Goal: Task Accomplishment & Management: Use online tool/utility

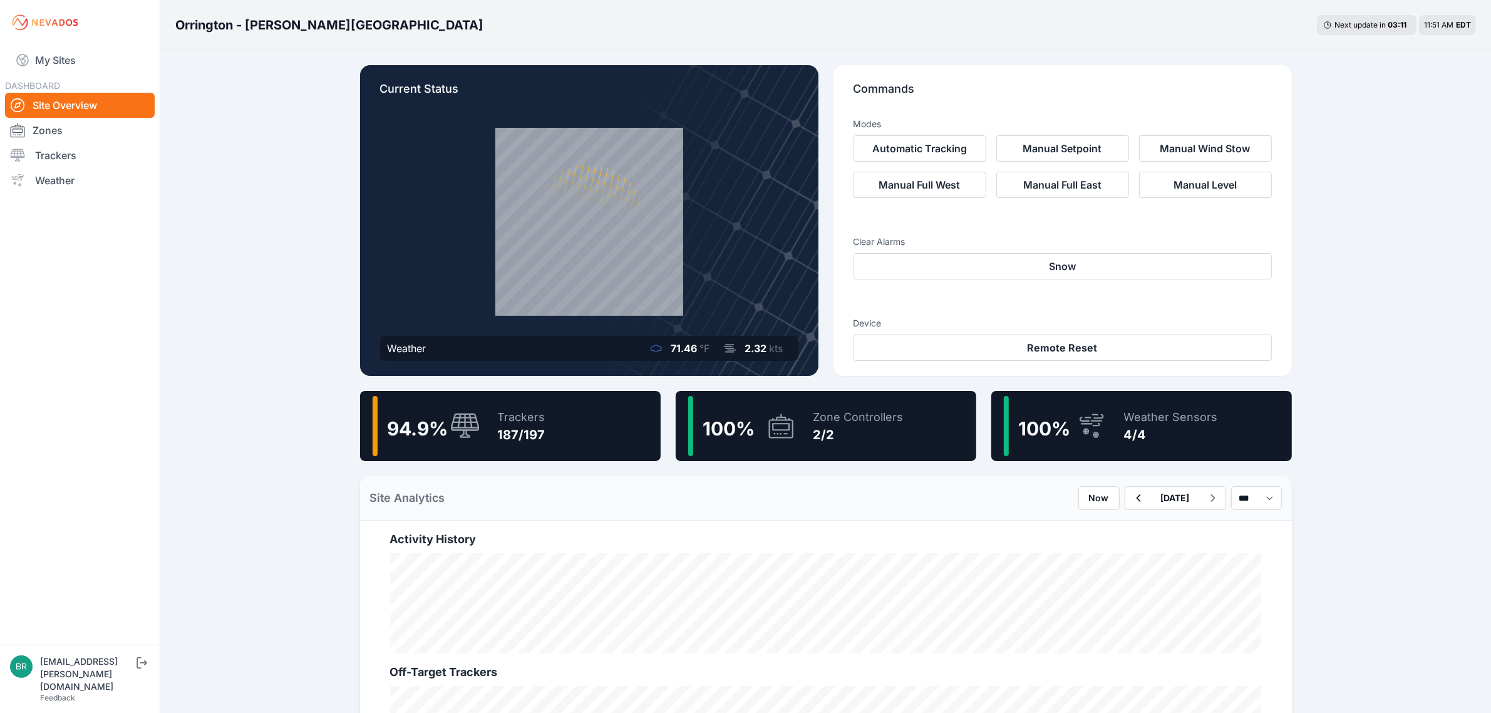
click at [575, 409] on div "94.9 % Trackers 187/197" at bounding box center [510, 426] width 301 height 70
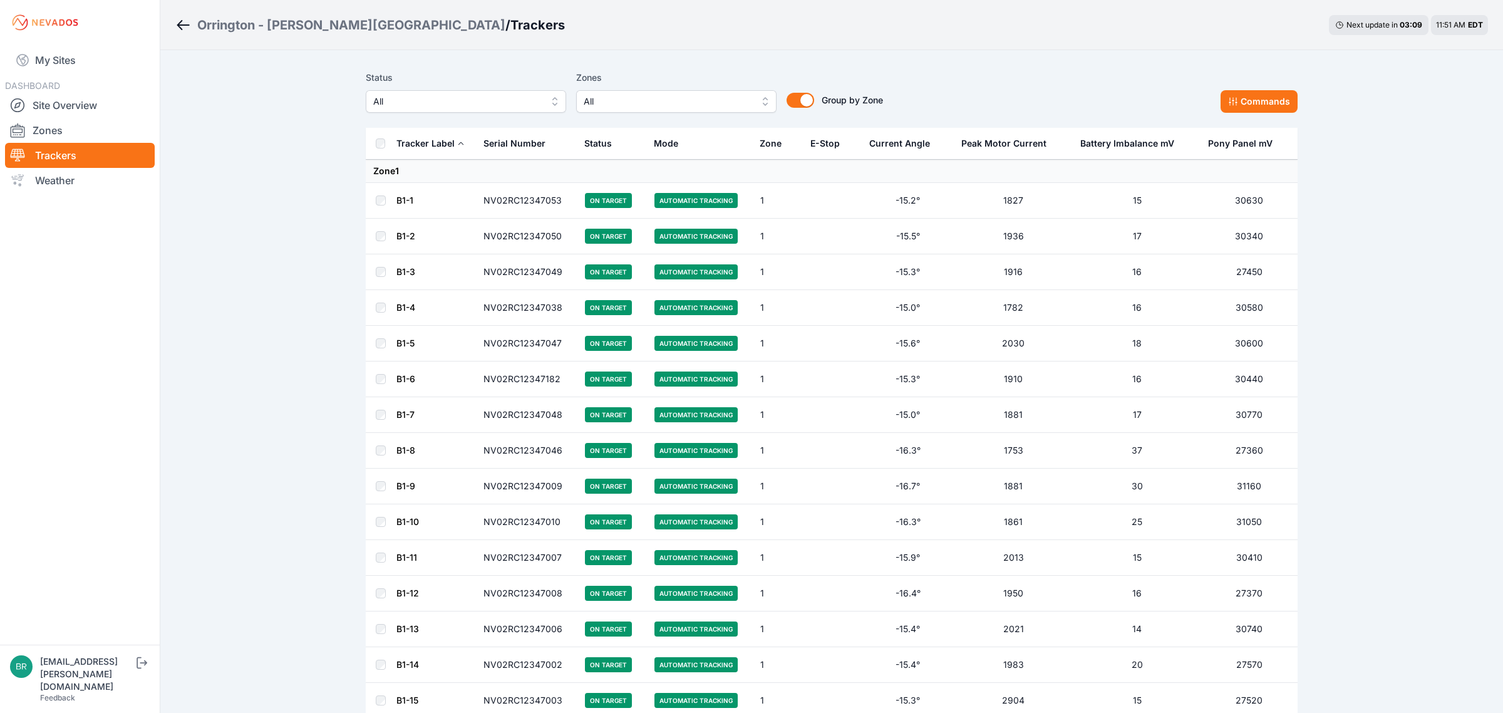
click at [545, 99] on button "All" at bounding box center [466, 101] width 200 height 23
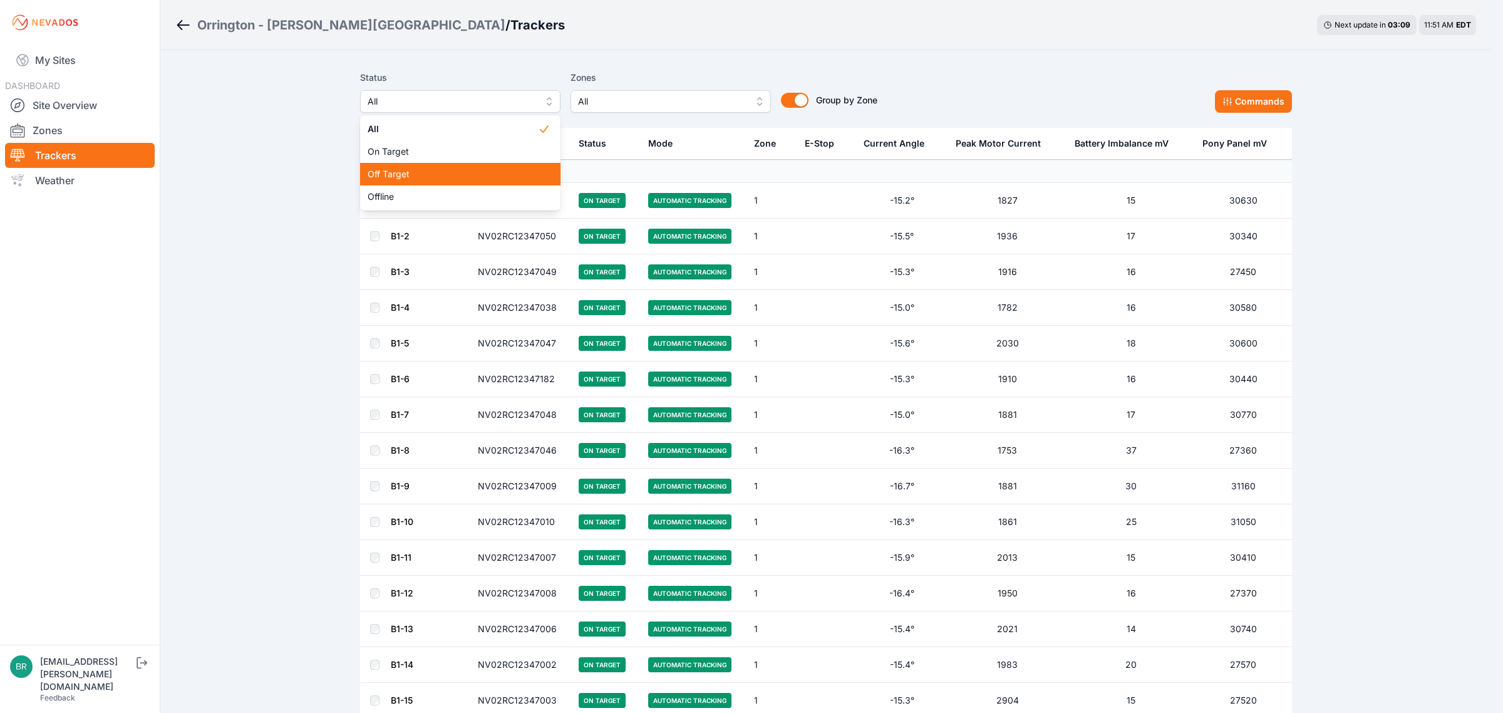
click at [443, 170] on span "Off Target" at bounding box center [453, 174] width 170 height 13
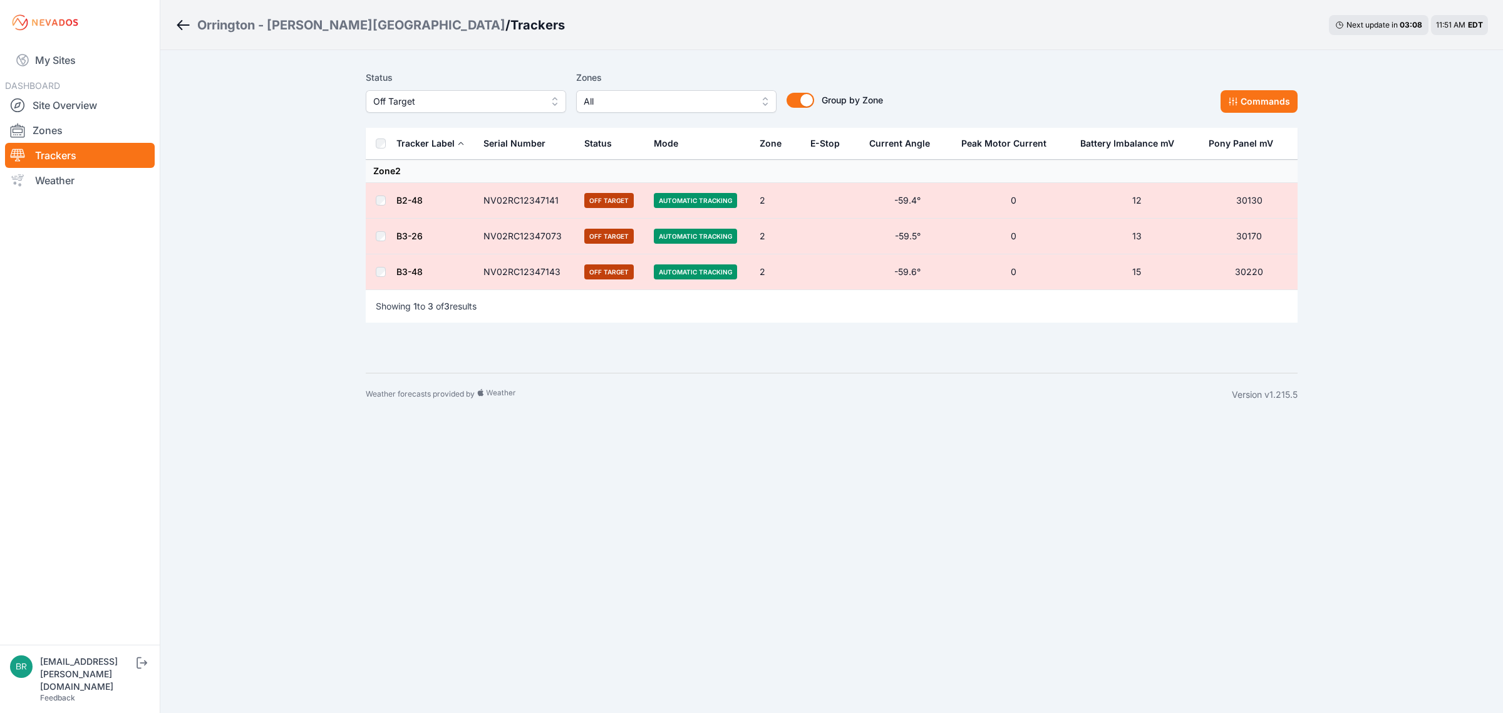
click at [373, 154] on th at bounding box center [381, 144] width 30 height 32
click at [374, 148] on th at bounding box center [381, 144] width 30 height 32
click at [1251, 113] on button "Commands" at bounding box center [1259, 101] width 77 height 23
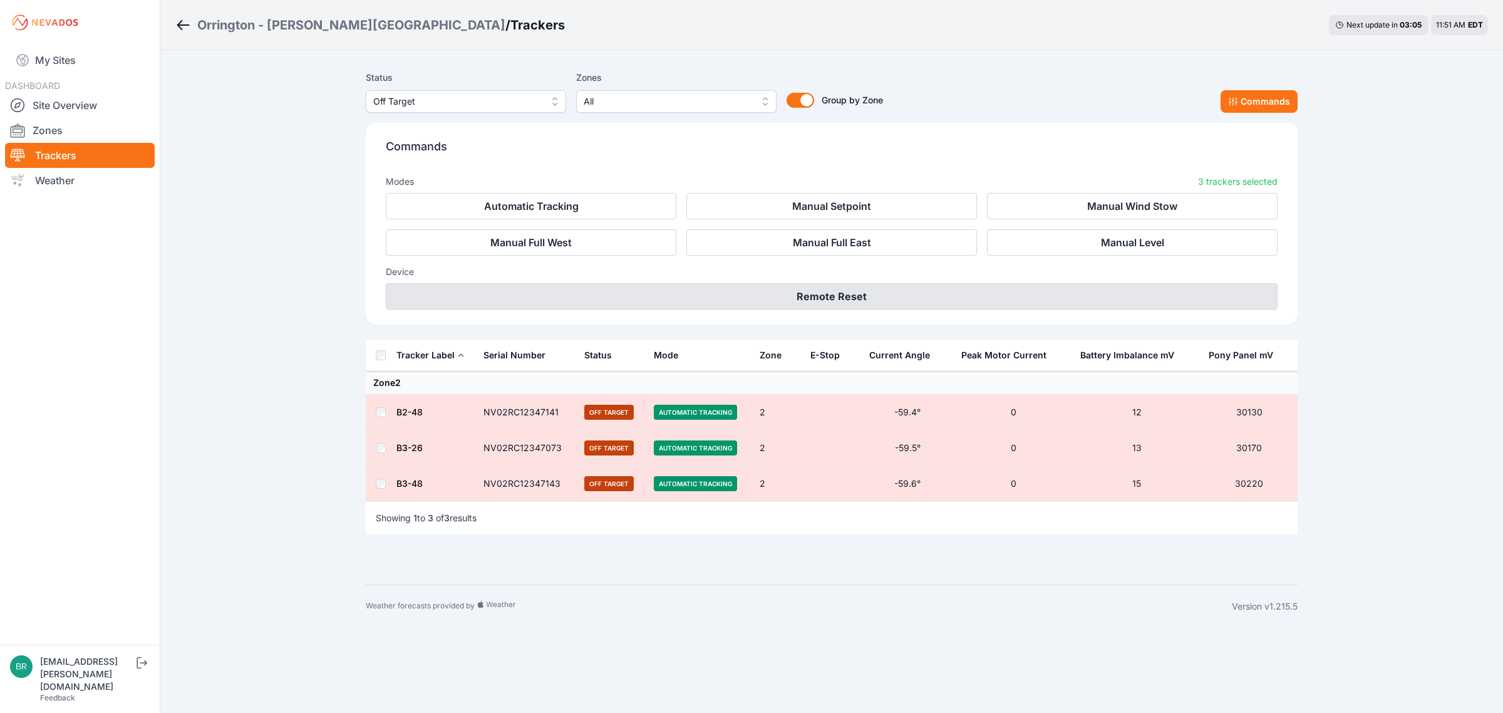
click at [891, 304] on button "Remote Reset" at bounding box center [832, 296] width 892 height 26
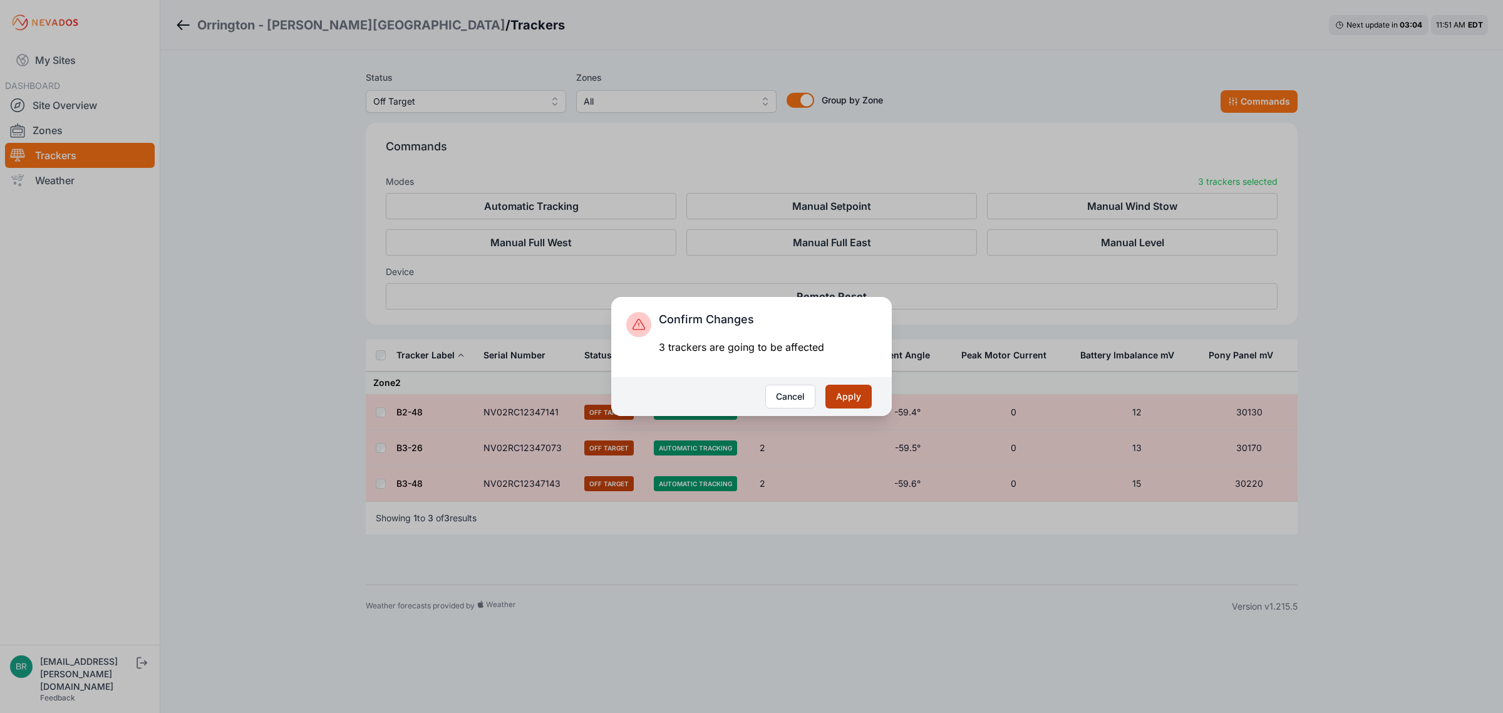
click at [849, 393] on button "Apply" at bounding box center [848, 397] width 46 height 24
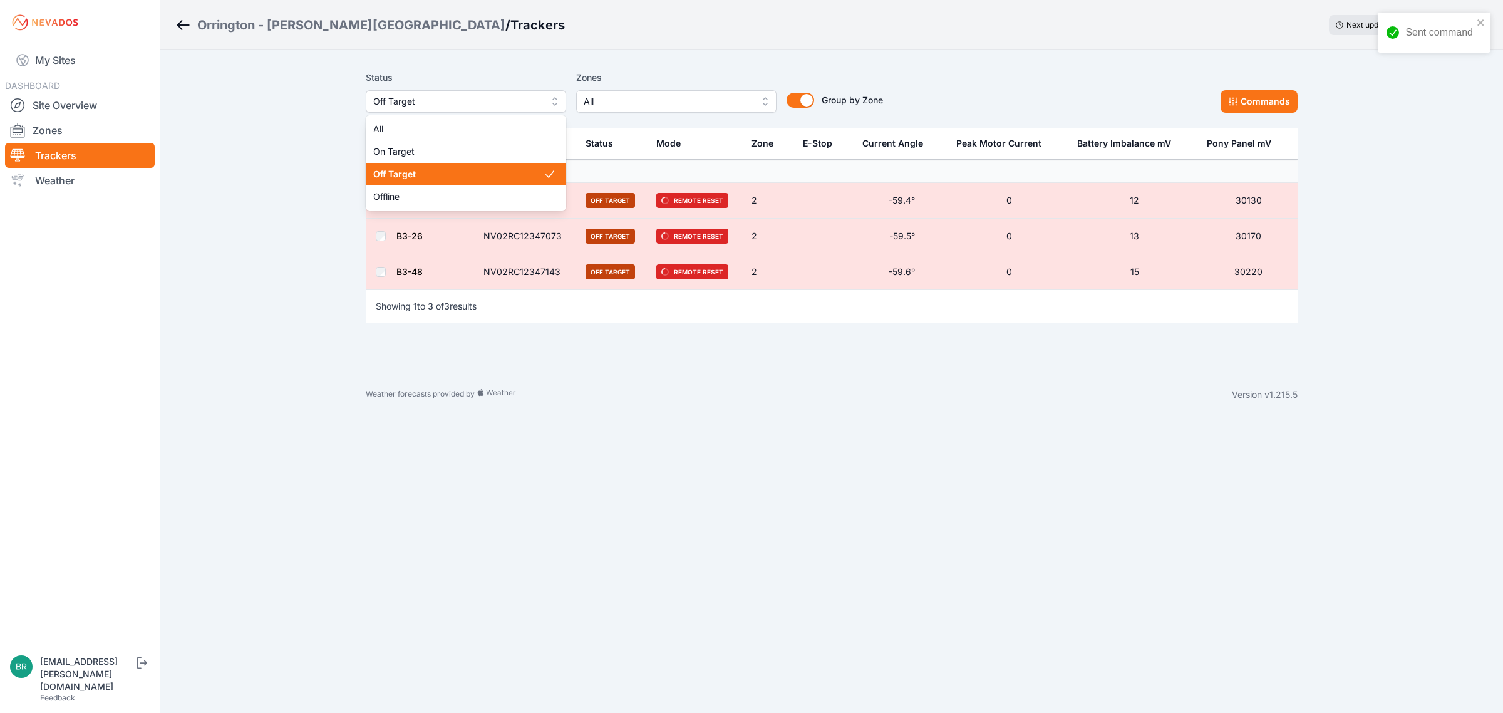
click at [505, 95] on span "Off Target" at bounding box center [457, 101] width 168 height 15
click at [461, 185] on div "Off Target" at bounding box center [466, 174] width 200 height 23
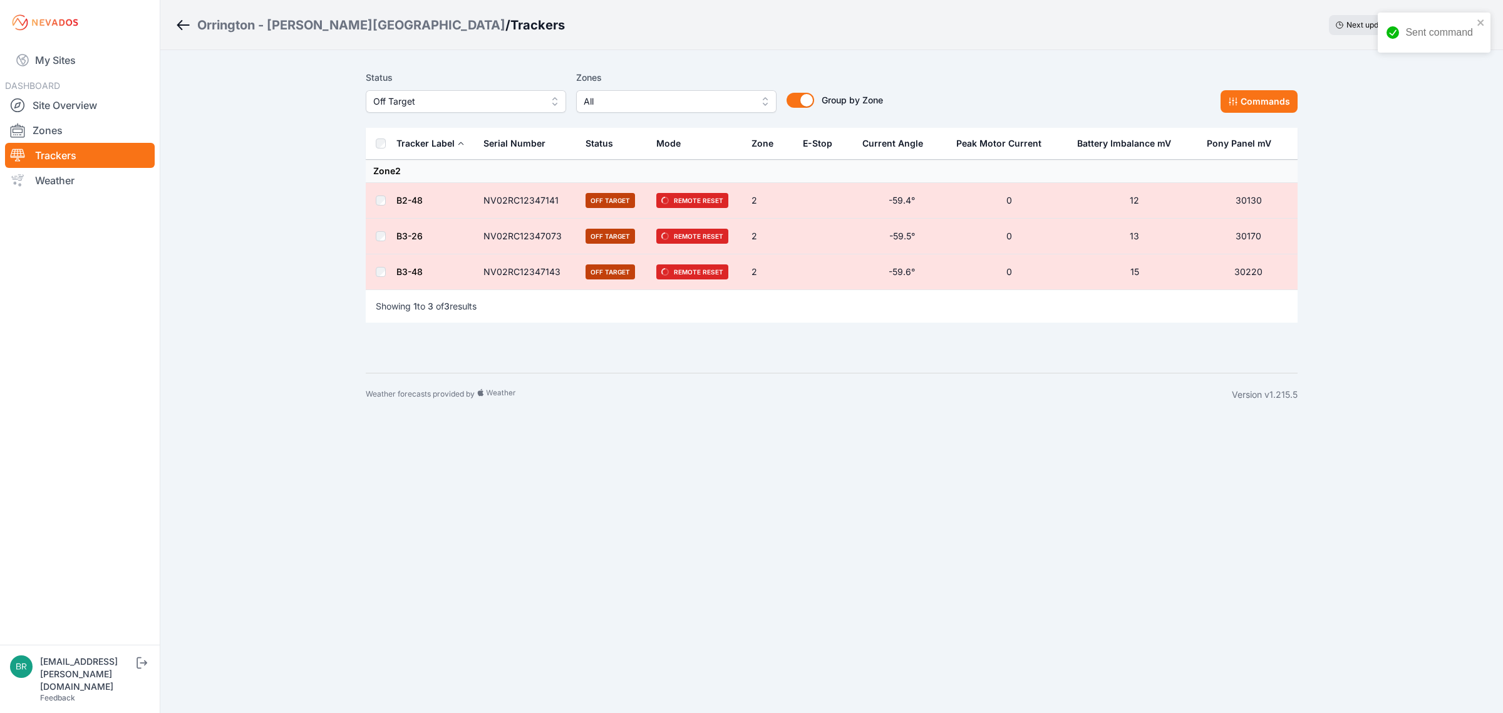
click at [460, 99] on span "Off Target" at bounding box center [457, 101] width 168 height 15
click at [423, 195] on span "Offline" at bounding box center [458, 196] width 170 height 13
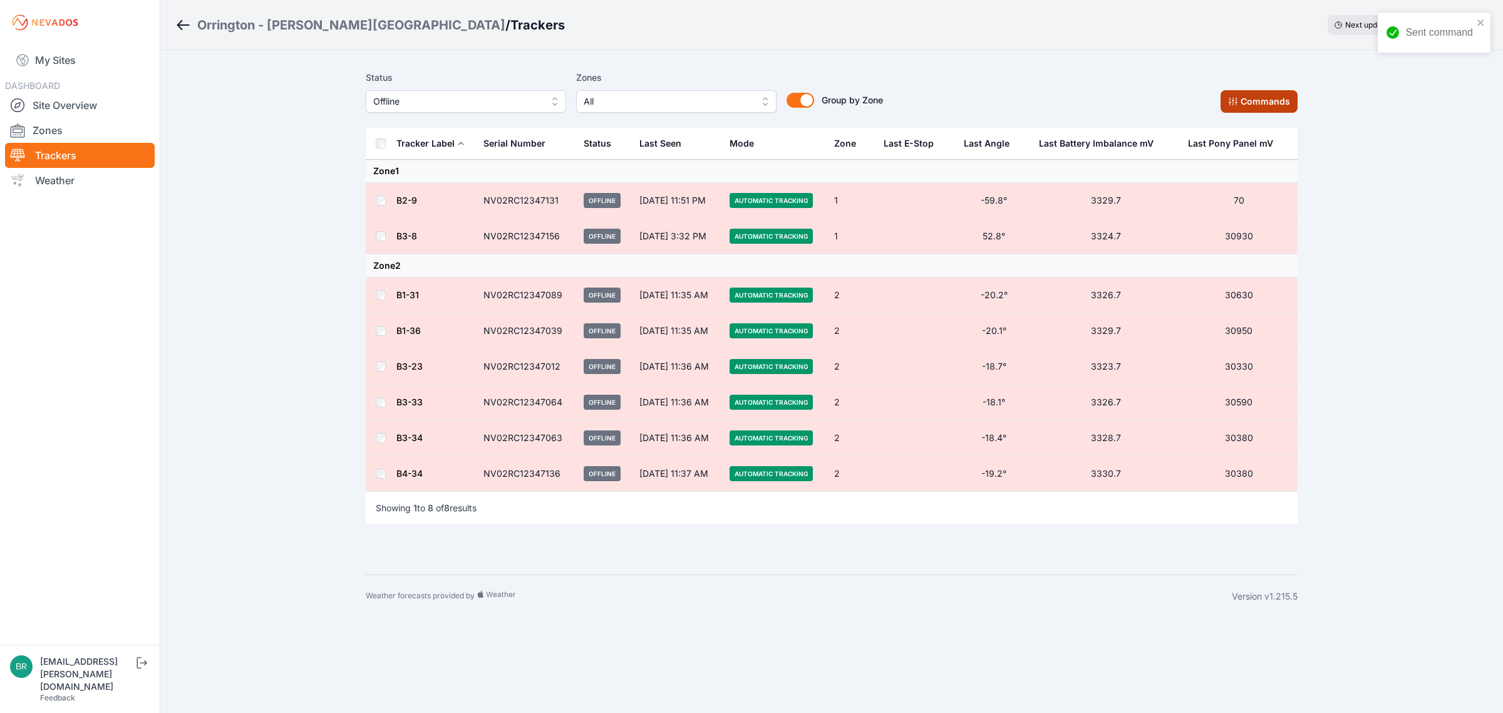
click at [1240, 99] on button "Commands" at bounding box center [1259, 101] width 77 height 23
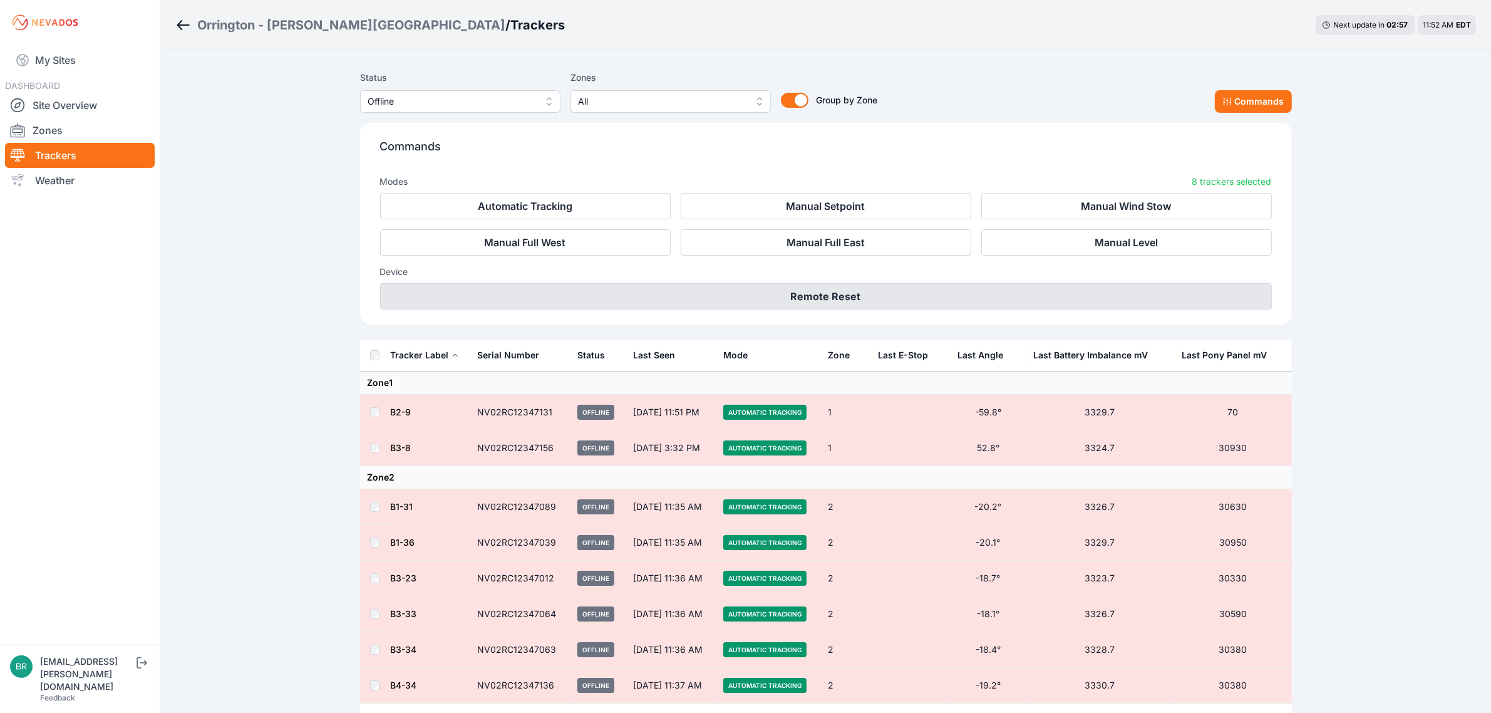
click at [752, 298] on button "Remote Reset" at bounding box center [826, 296] width 892 height 26
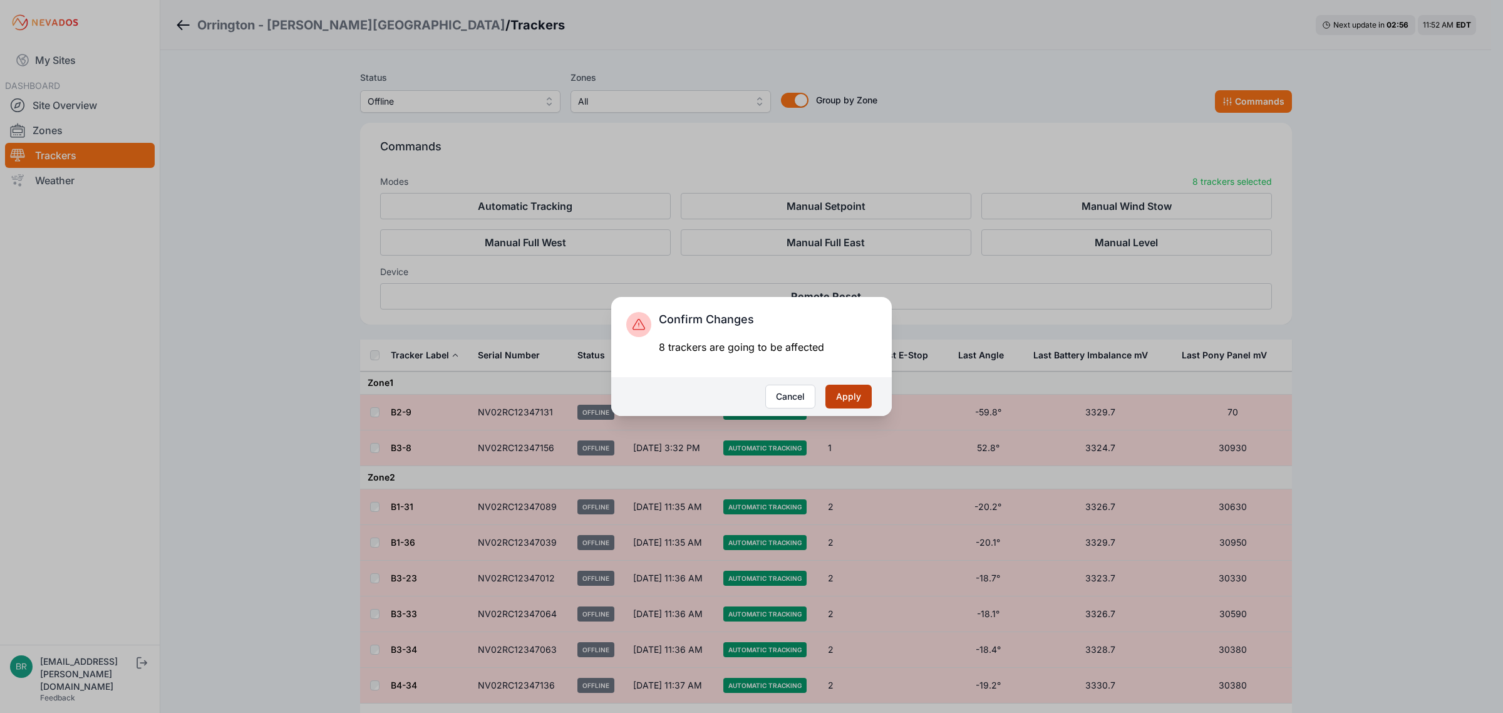
click at [852, 401] on button "Apply" at bounding box center [848, 397] width 46 height 24
